Goal: Task Accomplishment & Management: Use online tool/utility

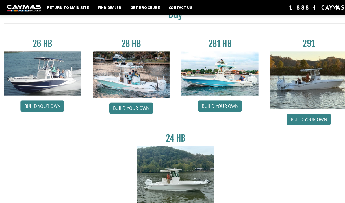
scroll to position [29, 0]
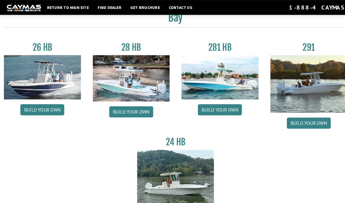
click at [50, 107] on link "Build your own" at bounding box center [43, 106] width 43 height 11
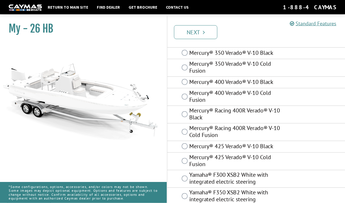
scroll to position [49, 0]
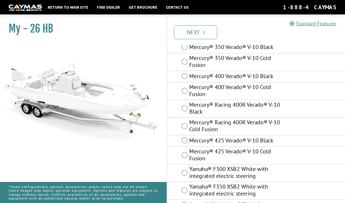
click at [210, 33] on link "Next" at bounding box center [195, 32] width 43 height 14
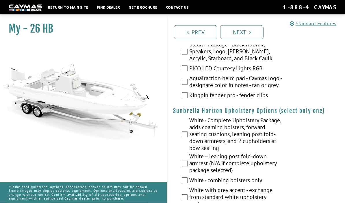
scroll to position [1218, 0]
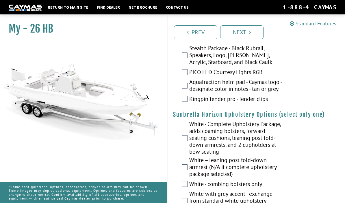
click at [251, 33] on link "Next" at bounding box center [241, 32] width 43 height 14
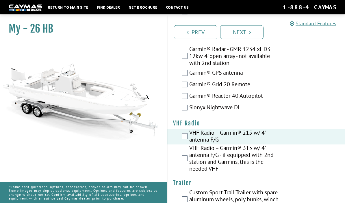
scroll to position [2012, 0]
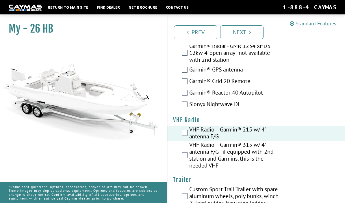
click at [255, 32] on link "Next" at bounding box center [241, 32] width 43 height 14
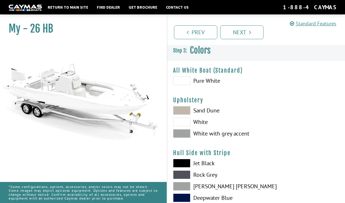
scroll to position [0, 0]
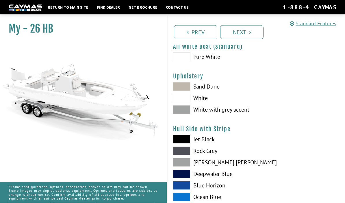
click at [185, 139] on span at bounding box center [181, 139] width 17 height 9
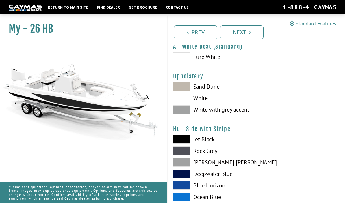
click at [213, 90] on label "Sand Dune" at bounding box center [211, 86] width 77 height 9
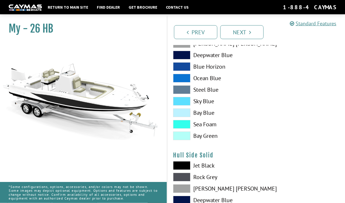
scroll to position [148, 0]
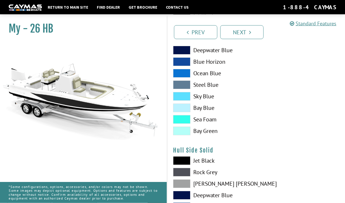
click at [189, 162] on span at bounding box center [181, 161] width 17 height 9
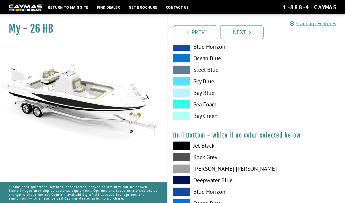
scroll to position [315, 0]
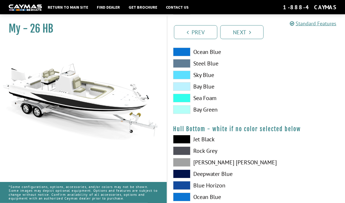
click at [186, 142] on span at bounding box center [181, 139] width 17 height 9
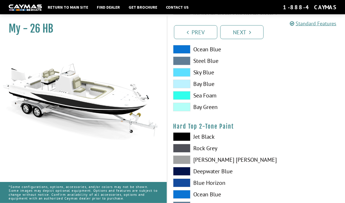
scroll to position [464, 0]
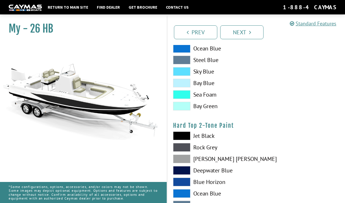
click at [182, 137] on span at bounding box center [181, 136] width 17 height 9
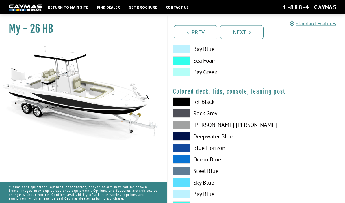
scroll to position [656, 0]
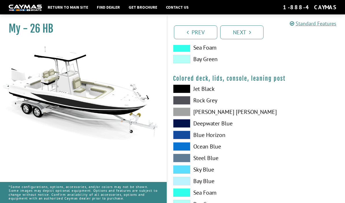
click at [255, 37] on link "Next" at bounding box center [241, 32] width 43 height 14
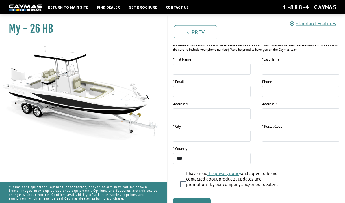
scroll to position [91, 0]
